Goal: Task Accomplishment & Management: Manage account settings

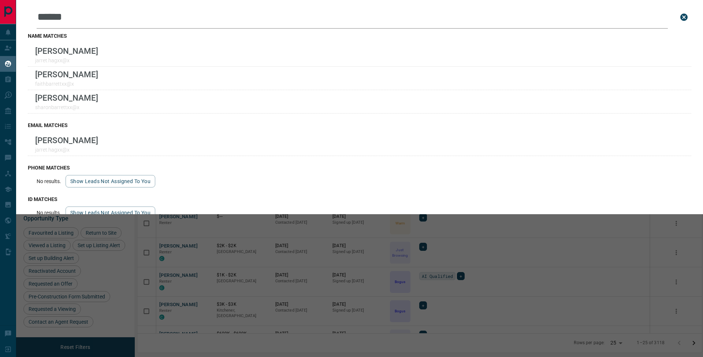
scroll to position [286, 559]
click at [680, 18] on icon "close search bar" at bounding box center [683, 17] width 7 height 7
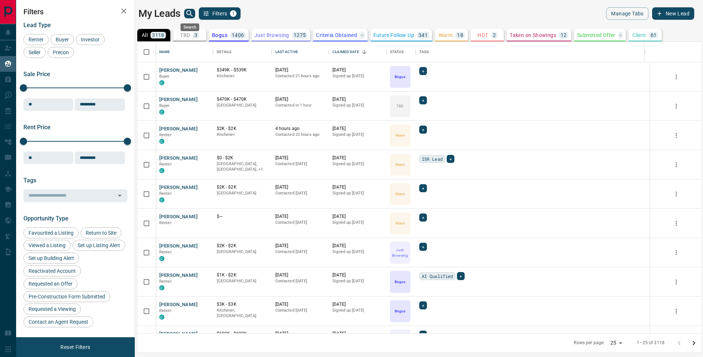
click at [191, 14] on icon "search button" at bounding box center [189, 13] width 9 height 9
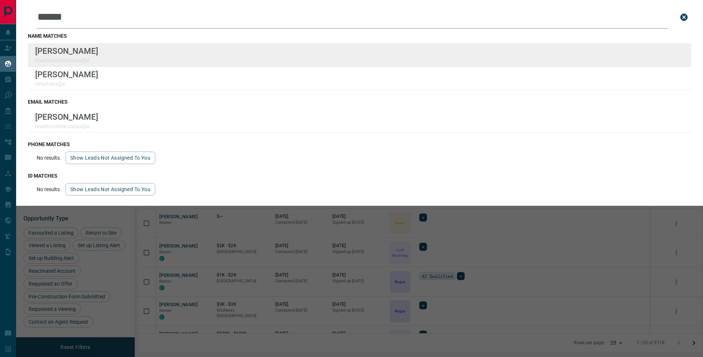
type input "******"
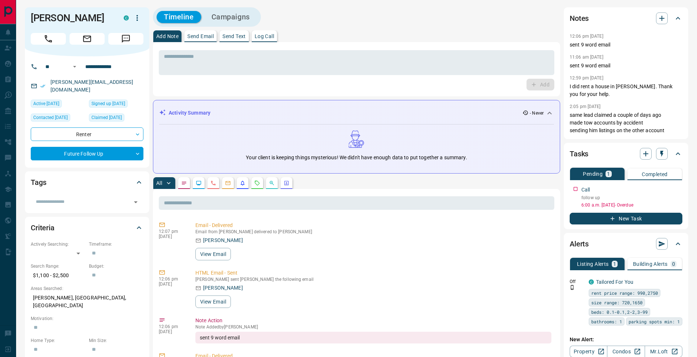
scroll to position [143, 0]
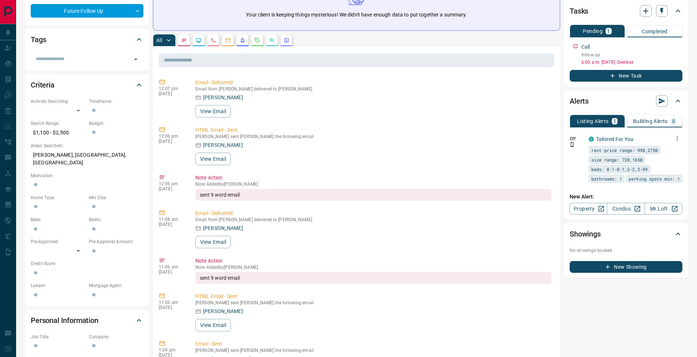
click at [678, 142] on button "button" at bounding box center [677, 138] width 10 height 10
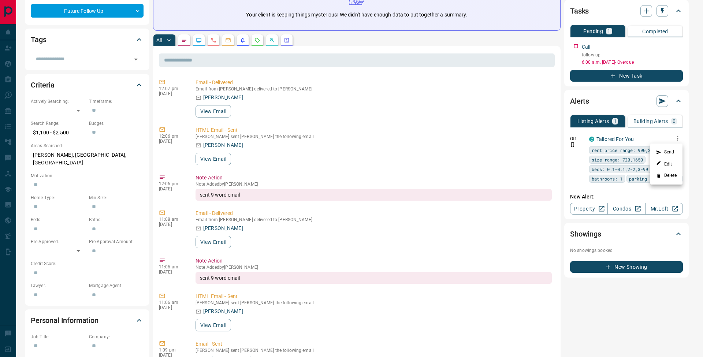
click at [674, 175] on li "Delete" at bounding box center [666, 176] width 32 height 12
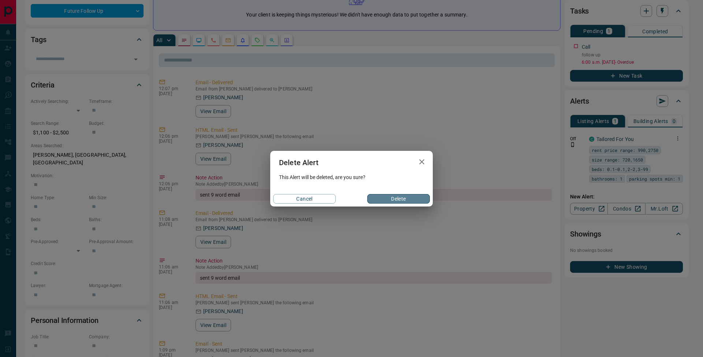
click at [424, 200] on button "Delete" at bounding box center [398, 199] width 63 height 10
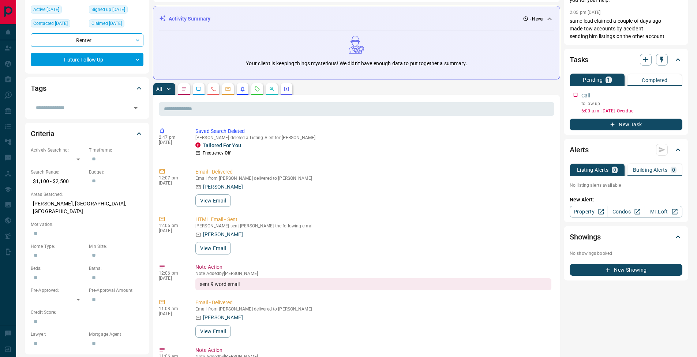
scroll to position [0, 0]
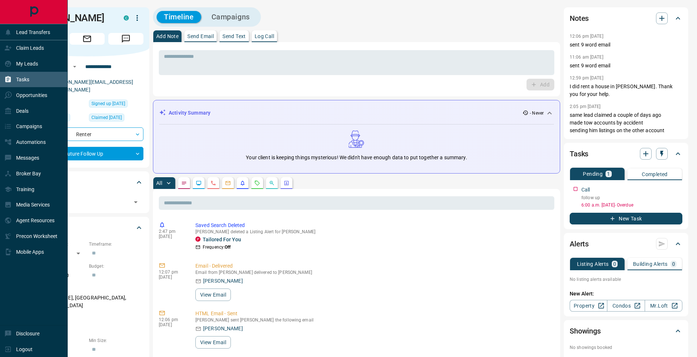
click at [5, 78] on icon at bounding box center [7, 79] width 7 height 7
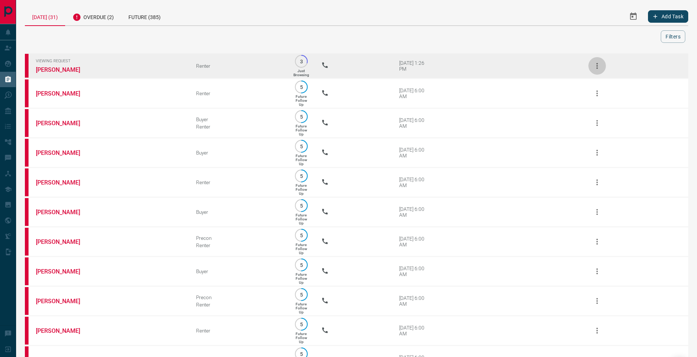
click at [599, 67] on icon "button" at bounding box center [597, 65] width 9 height 9
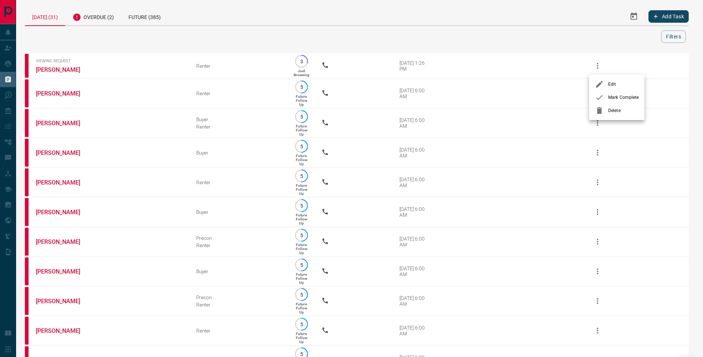
click at [605, 100] on div at bounding box center [601, 97] width 13 height 9
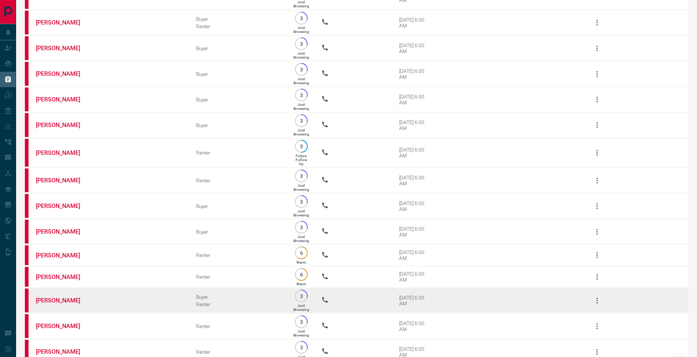
scroll to position [589, 0]
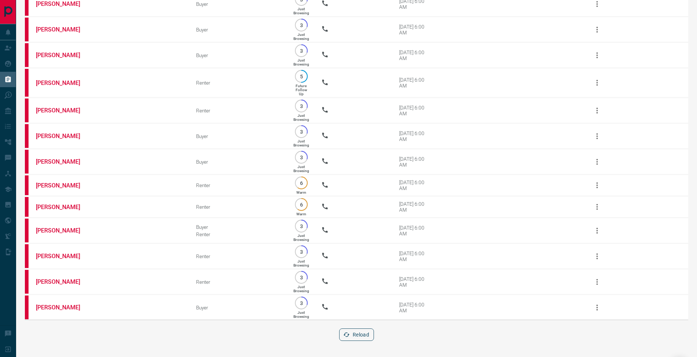
click at [363, 339] on button "Reload" at bounding box center [356, 334] width 35 height 12
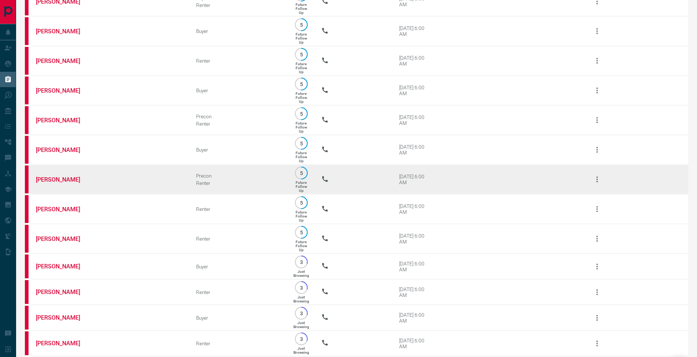
scroll to position [0, 0]
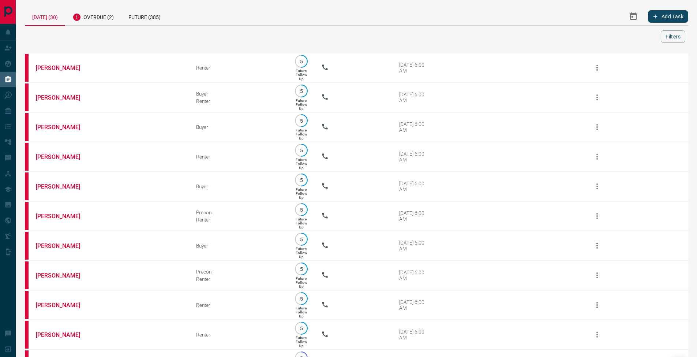
click at [285, 42] on div at bounding box center [344, 36] width 633 height 12
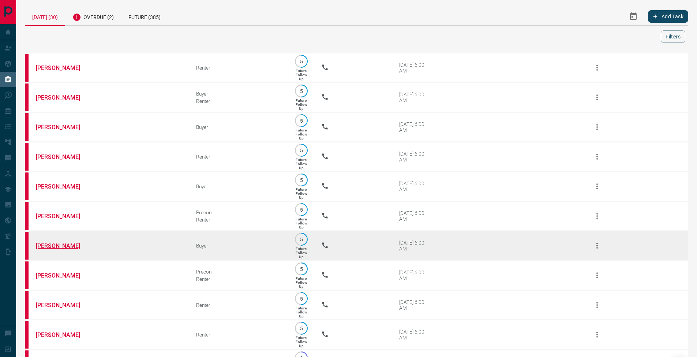
click at [46, 249] on link "[PERSON_NAME]" at bounding box center [63, 245] width 55 height 7
